Goal: Task Accomplishment & Management: Manage account settings

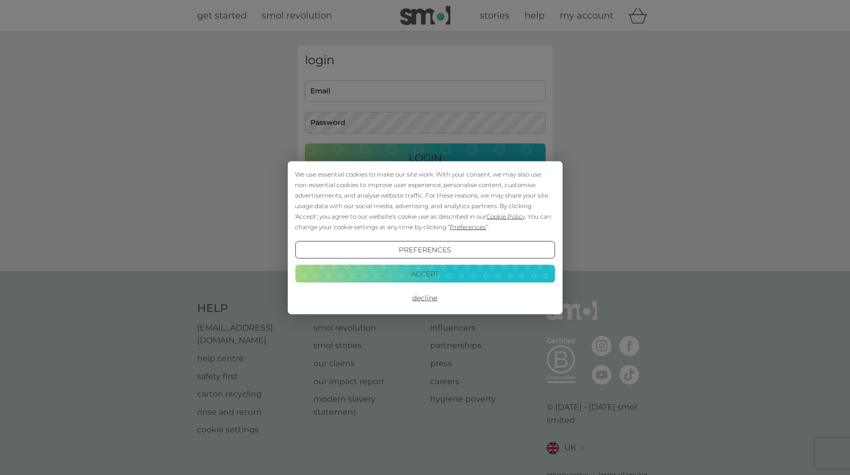
type input "[EMAIL_ADDRESS][DOMAIN_NAME]"
click at [439, 270] on button "Accept" at bounding box center [425, 274] width 260 height 18
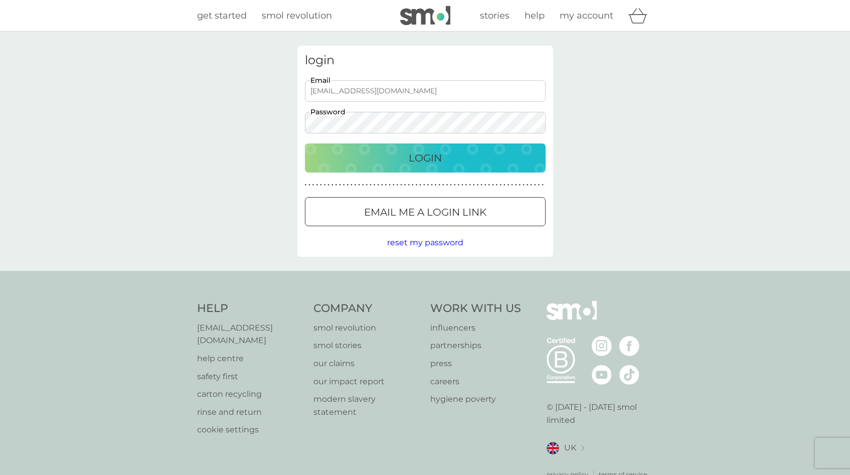
click at [432, 153] on p "Login" at bounding box center [425, 158] width 33 height 16
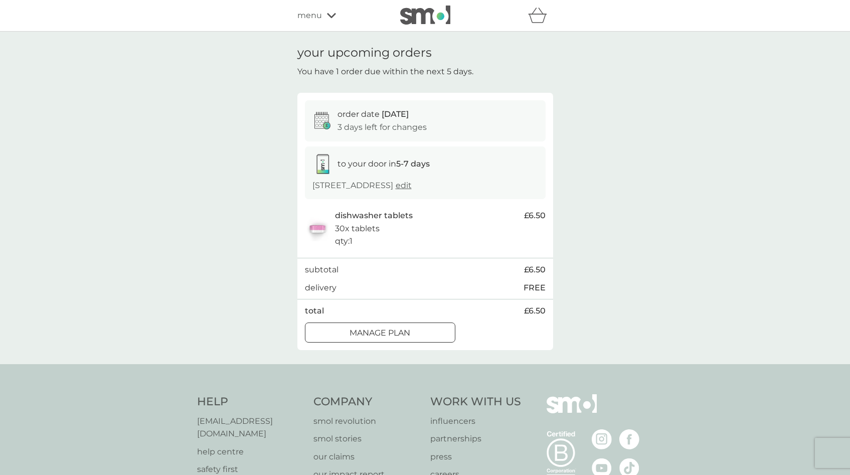
click at [357, 339] on p "Manage plan" at bounding box center [379, 332] width 61 height 13
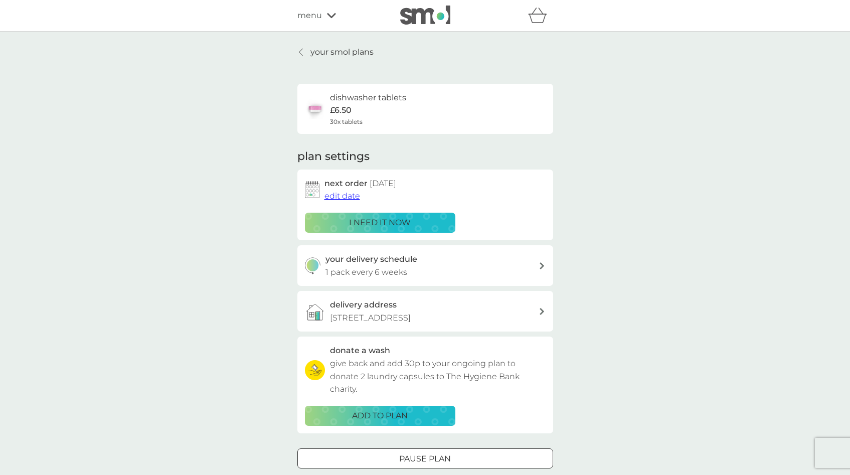
click at [341, 196] on span "edit date" at bounding box center [342, 196] width 36 height 10
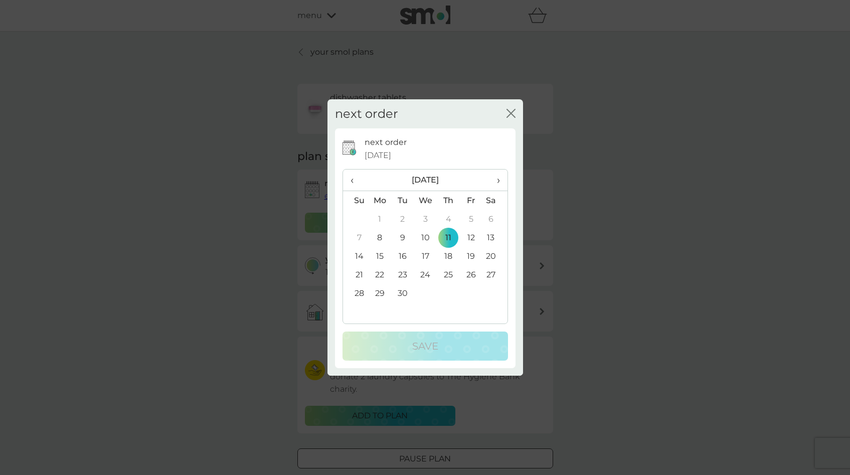
click at [379, 146] on p "next order" at bounding box center [386, 142] width 42 height 13
click at [505, 109] on div "next order close" at bounding box center [425, 114] width 196 height 30
click at [513, 113] on icon "close" at bounding box center [510, 113] width 9 height 9
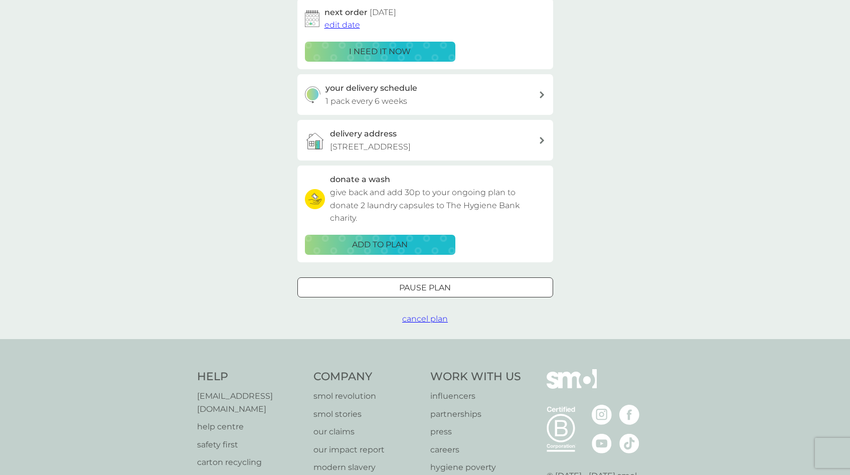
scroll to position [273, 0]
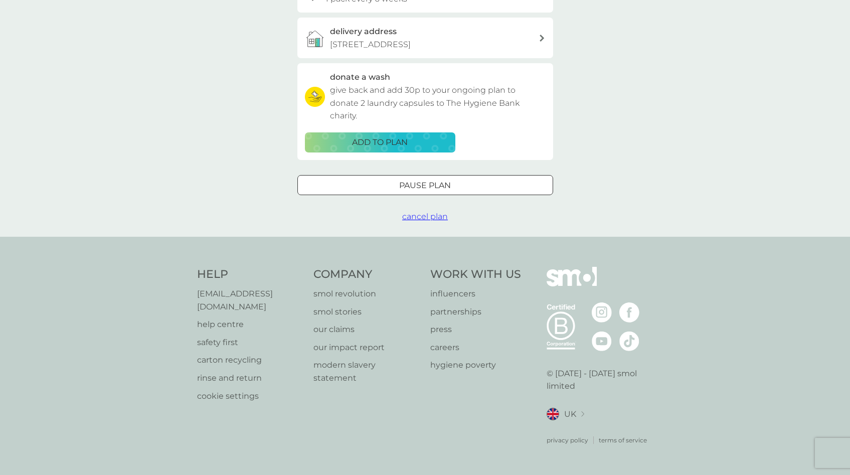
click at [416, 221] on span "cancel plan" at bounding box center [425, 217] width 46 height 10
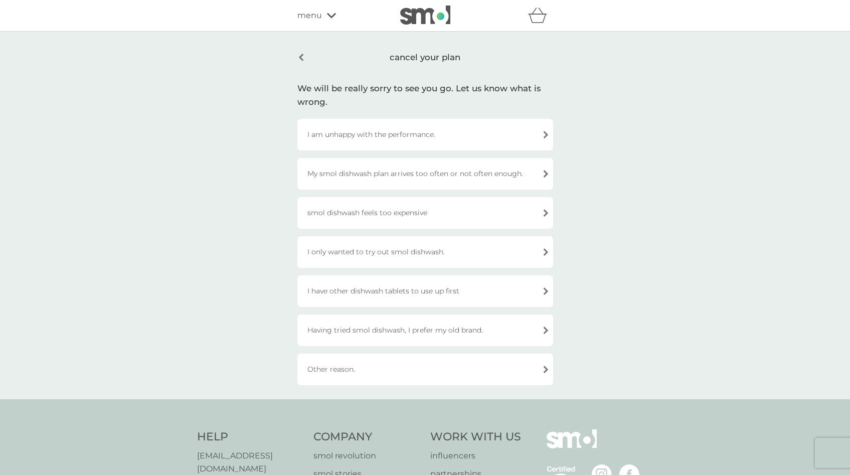
click at [426, 175] on div "My smol dishwash plan arrives too often or not often enough." at bounding box center [425, 174] width 256 height 32
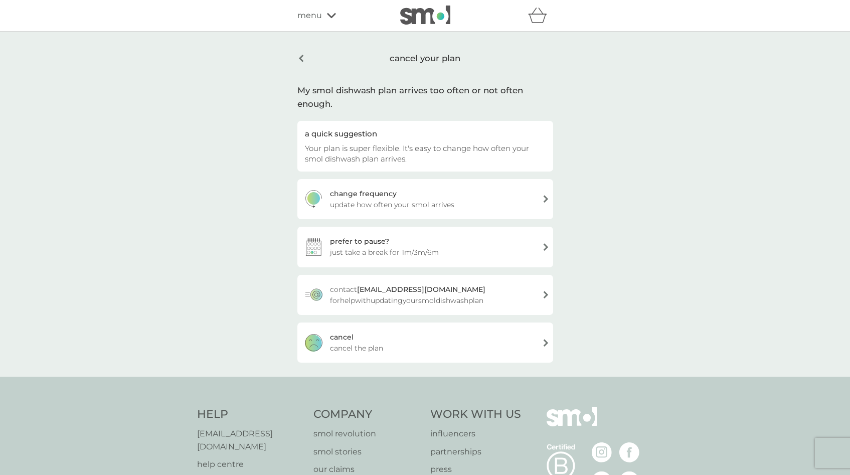
click at [423, 200] on span "update how often your smol arrives" at bounding box center [392, 204] width 124 height 11
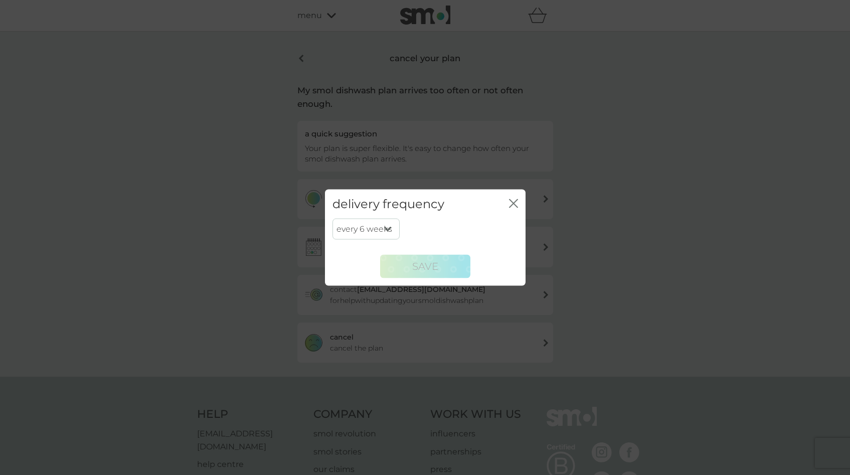
click at [371, 233] on select "every 1 week every 2 weeks every 3 weeks every 4 weeks every 5 weeks every 6 we…" at bounding box center [365, 229] width 67 height 21
select select "119"
click at [332, 219] on select "every 1 week every 2 weeks every 3 weeks every 4 weeks every 5 weeks every 6 we…" at bounding box center [365, 229] width 67 height 21
click at [426, 272] on span "SAVE" at bounding box center [425, 266] width 26 height 12
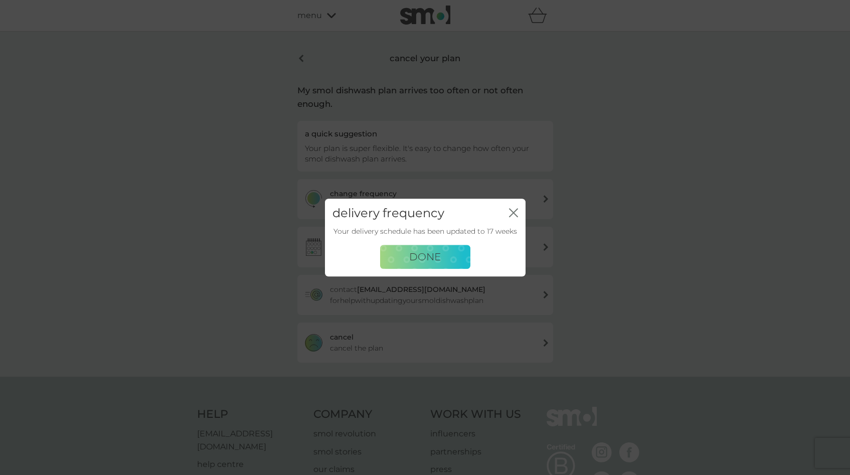
click at [427, 257] on span "DONE" at bounding box center [425, 257] width 32 height 12
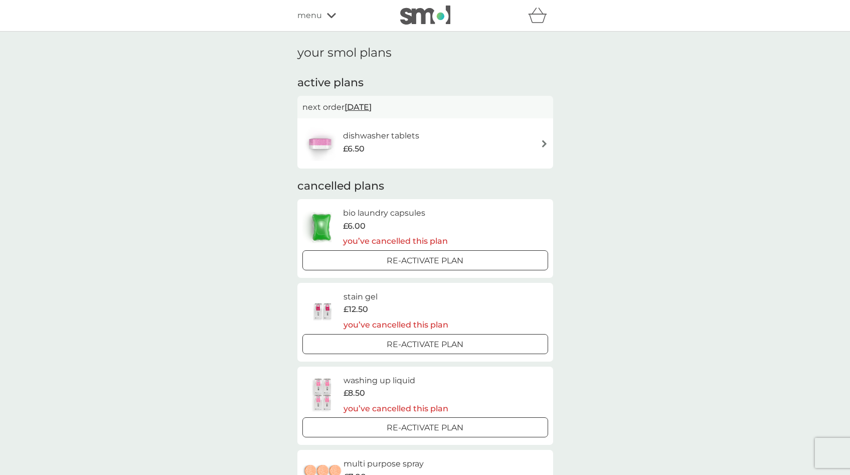
click at [372, 108] on span "[DATE]" at bounding box center [357, 107] width 27 height 20
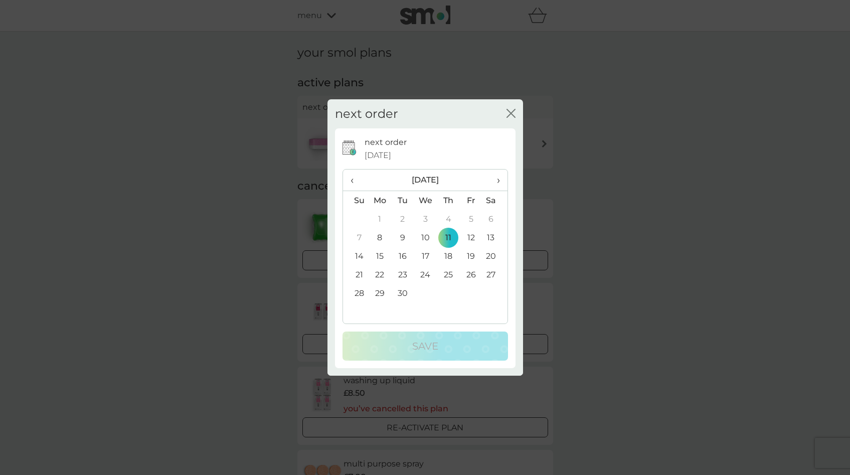
click at [495, 181] on span "›" at bounding box center [494, 179] width 10 height 21
click at [362, 237] on td "4" at bounding box center [356, 237] width 26 height 19
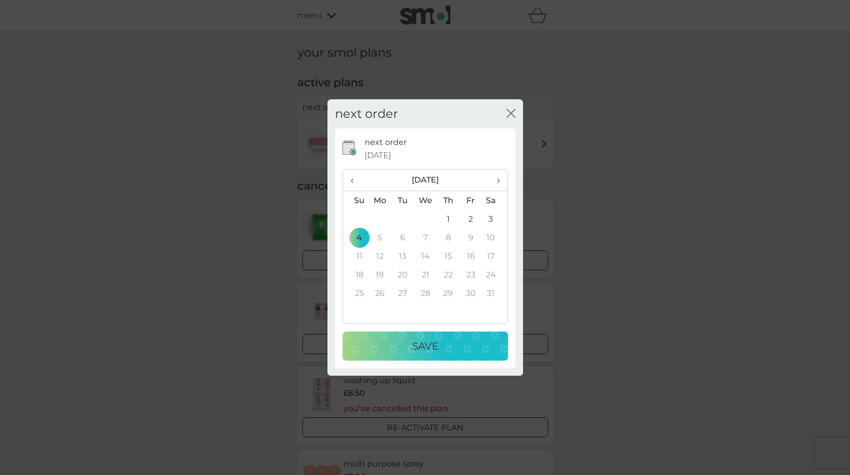
click at [357, 180] on span "‹" at bounding box center [355, 179] width 11 height 21
click at [382, 220] on td "1" at bounding box center [380, 219] width 23 height 19
click at [385, 350] on div "Save" at bounding box center [424, 346] width 145 height 16
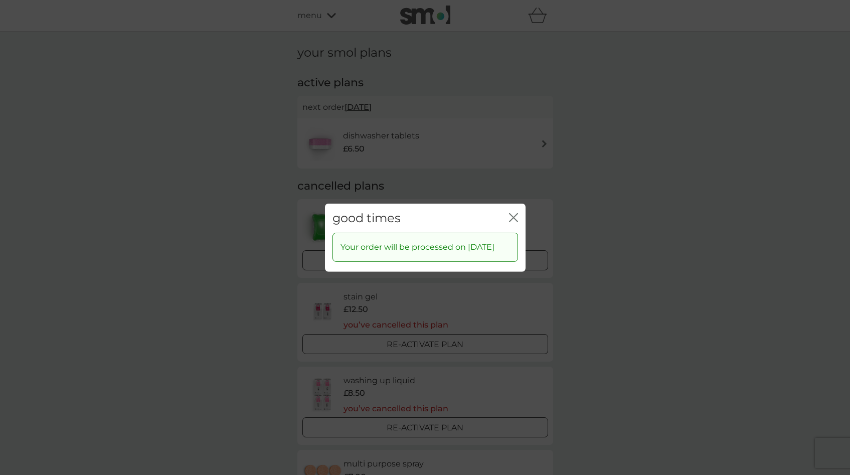
click at [514, 214] on icon "close" at bounding box center [513, 217] width 9 height 9
